Goal: Task Accomplishment & Management: Use online tool/utility

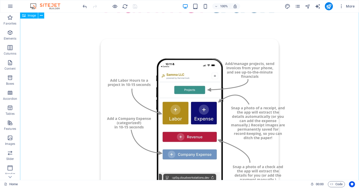
scroll to position [87, 0]
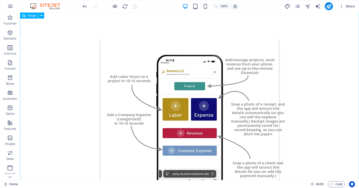
click at [133, 37] on figure at bounding box center [189, 126] width 339 height 231
click at [44, 37] on figure at bounding box center [189, 126] width 339 height 231
select select "px"
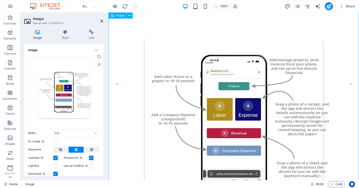
click at [135, 51] on figure at bounding box center [234, 126] width 251 height 231
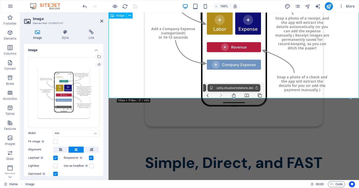
scroll to position [190, 0]
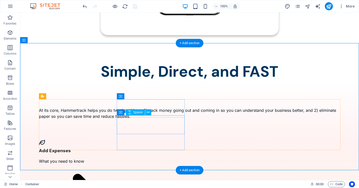
scroll to position [268, 0]
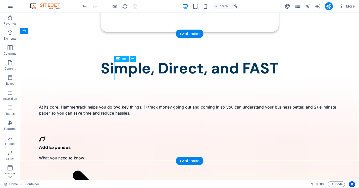
click at [215, 104] on div "At its core, Hammertrack helps you do two key things: 1) track money going out …" at bounding box center [190, 110] width 302 height 12
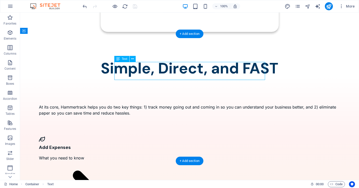
click at [215, 104] on div "At its core, Hammertrack helps you do two key things: 1) track money going out …" at bounding box center [190, 110] width 302 height 12
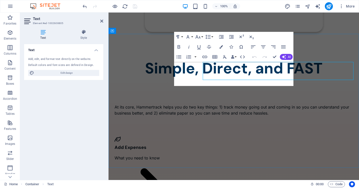
click at [215, 104] on p "At its core, Hammertrack helps you do two key things: 1) track money going out …" at bounding box center [234, 110] width 238 height 12
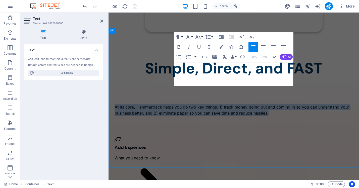
click at [275, 104] on p "At its core, Hammertrack helps you do two key things: 1) track money going out …" at bounding box center [234, 110] width 238 height 12
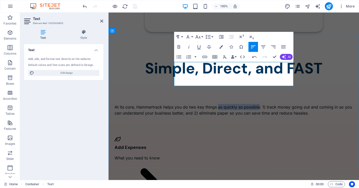
drag, startPoint x: 276, startPoint y: 65, endPoint x: 211, endPoint y: 73, distance: 66.3
click at [211, 104] on p "At its core, Hammertrack helps you do two key things as quickly as possible : 1…" at bounding box center [234, 110] width 238 height 12
click at [325, 96] on div at bounding box center [234, 97] width 238 height 2
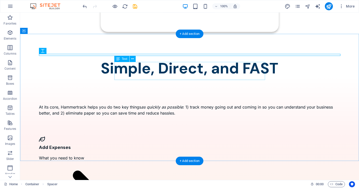
click at [261, 104] on div "At its core, Hammertrack helps you do two key things as quickly as possible : 1…" at bounding box center [190, 110] width 302 height 12
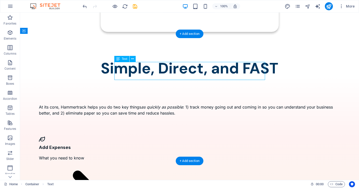
click at [261, 104] on div "At its core, Hammertrack helps you do two key things as quickly as possible : 1…" at bounding box center [190, 110] width 302 height 12
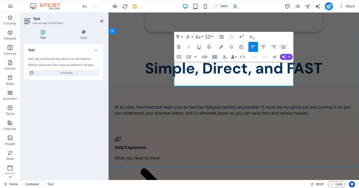
click at [213, 104] on p "At its core, Hammertrack helps you do two key things as quickly as possible : 1…" at bounding box center [234, 110] width 238 height 12
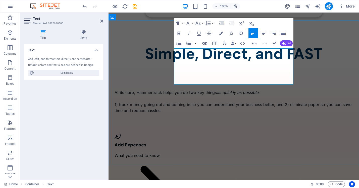
scroll to position [284, 0]
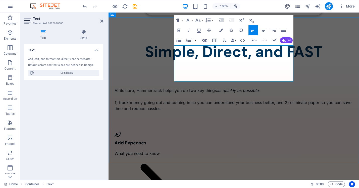
click at [246, 100] on p "1) track money going out and coming in so you can understand your business bett…" at bounding box center [234, 106] width 238 height 12
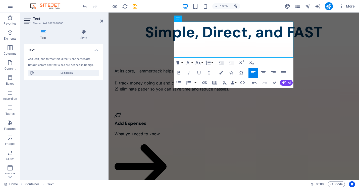
scroll to position [308, 0]
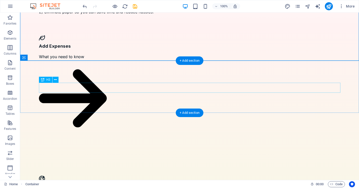
scroll to position [383, 0]
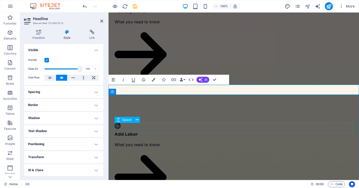
scroll to position [417, 0]
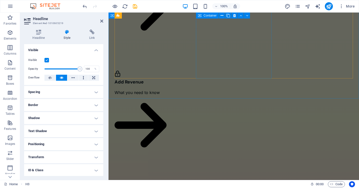
scroll to position [580, 0]
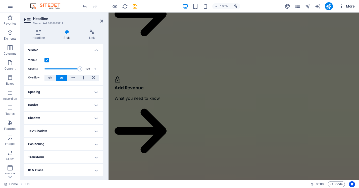
click at [351, 6] on span "More" at bounding box center [347, 6] width 16 height 5
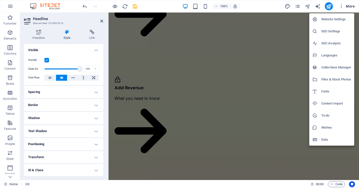
click at [325, 113] on h6 "To-do" at bounding box center [336, 116] width 30 height 6
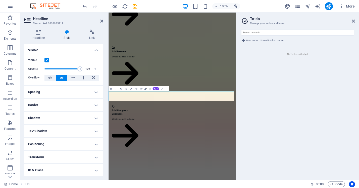
scroll to position [330, 0]
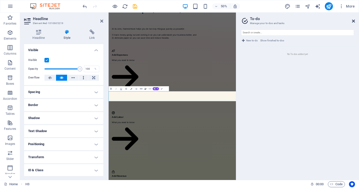
click at [354, 20] on icon at bounding box center [353, 21] width 3 height 4
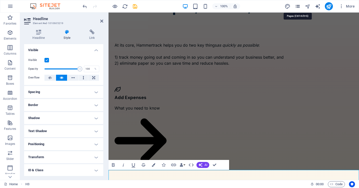
click at [296, 7] on icon "pages" at bounding box center [298, 7] width 6 height 6
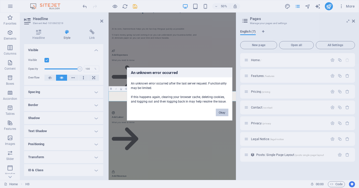
click at [224, 113] on button "Okay" at bounding box center [222, 113] width 13 height 8
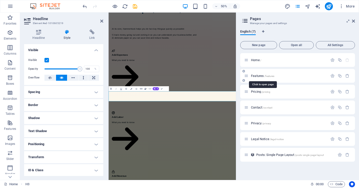
click at [269, 77] on span "/features" at bounding box center [269, 76] width 10 height 3
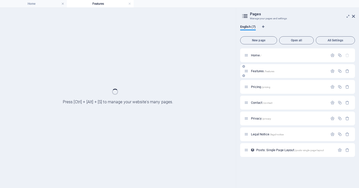
scroll to position [0, 0]
